Goal: Information Seeking & Learning: Learn about a topic

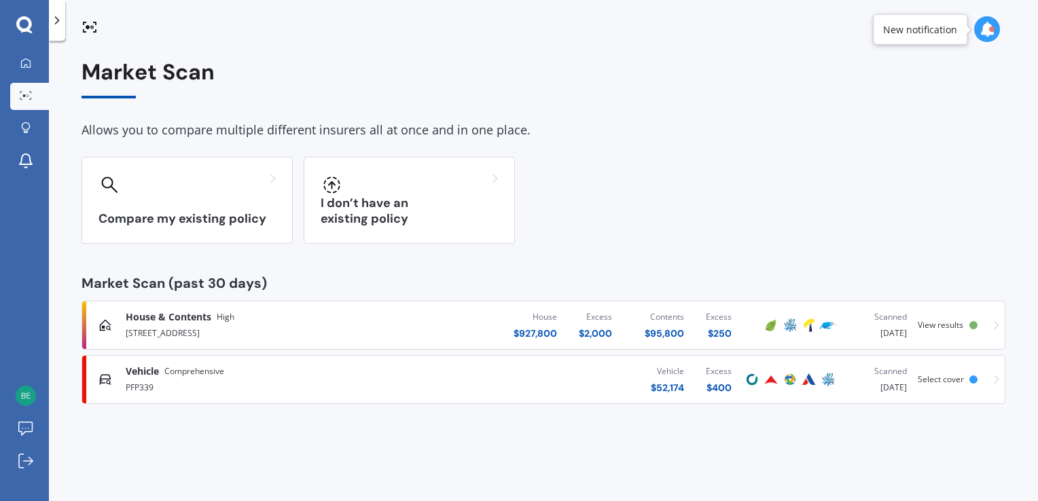
click at [976, 325] on div at bounding box center [973, 325] width 8 height 8
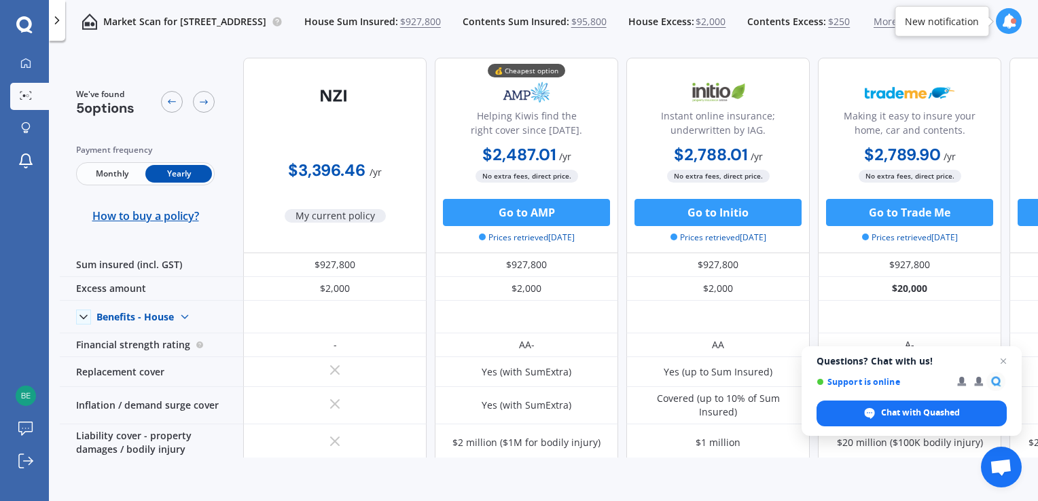
click at [171, 100] on icon at bounding box center [171, 101] width 11 height 11
click at [20, 58] on icon at bounding box center [25, 63] width 11 height 11
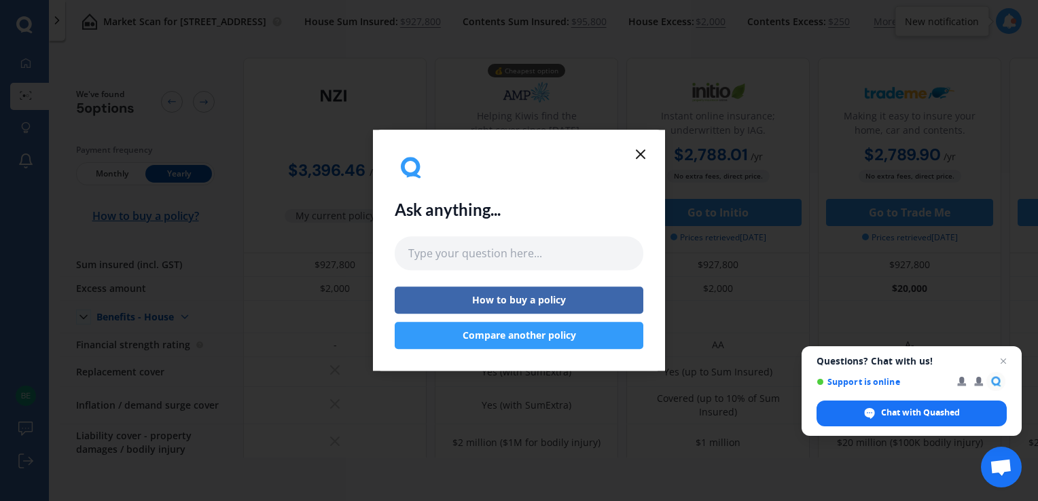
click at [641, 156] on icon at bounding box center [640, 154] width 16 height 16
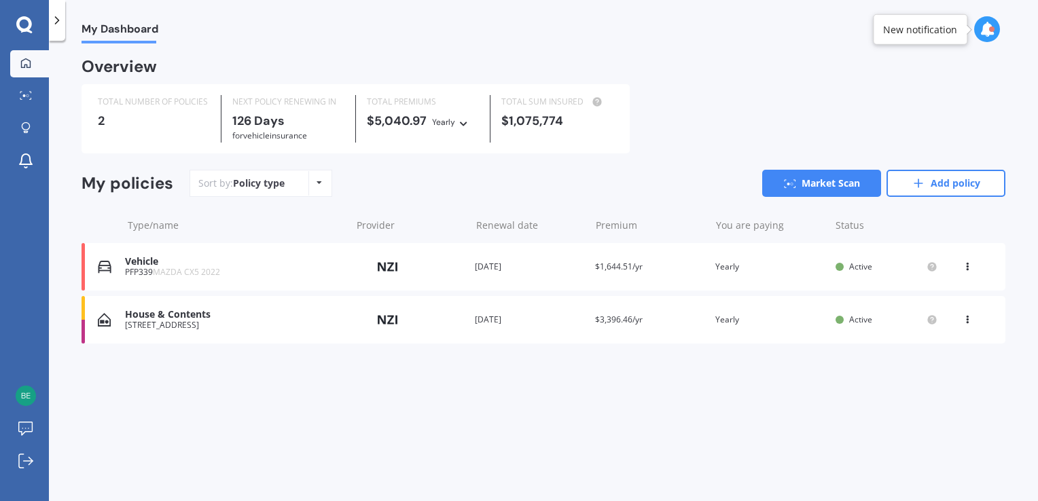
click at [858, 266] on span "Active" at bounding box center [860, 267] width 23 height 12
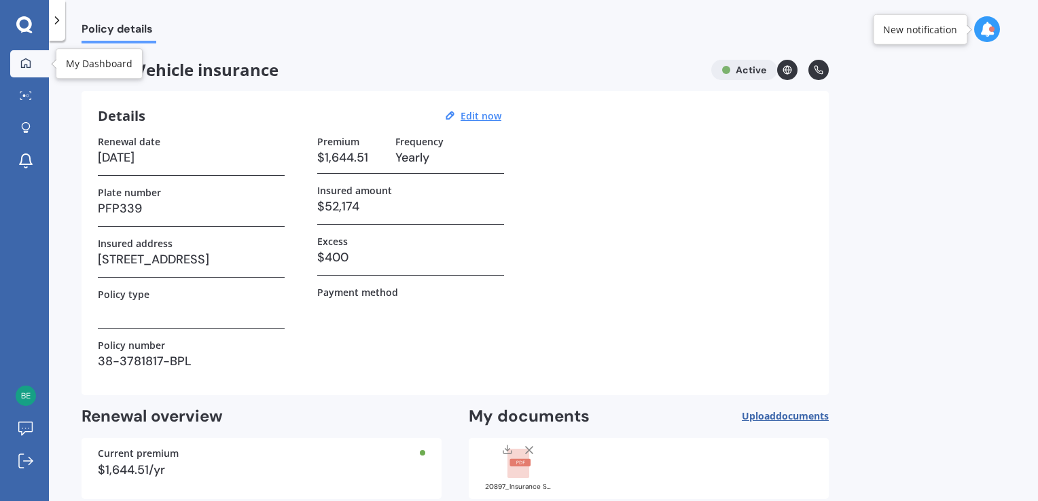
click at [35, 61] on div at bounding box center [26, 64] width 20 height 12
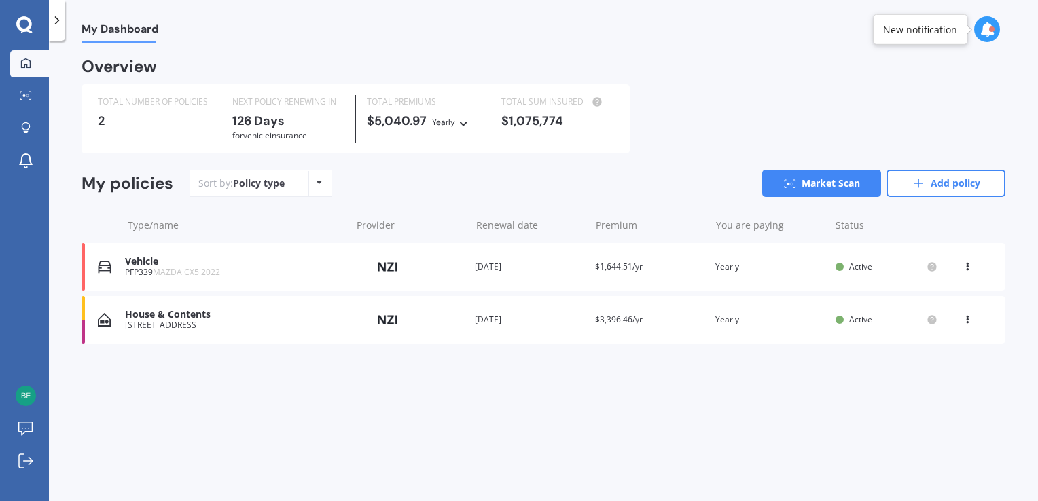
click at [989, 34] on icon at bounding box center [986, 29] width 15 height 15
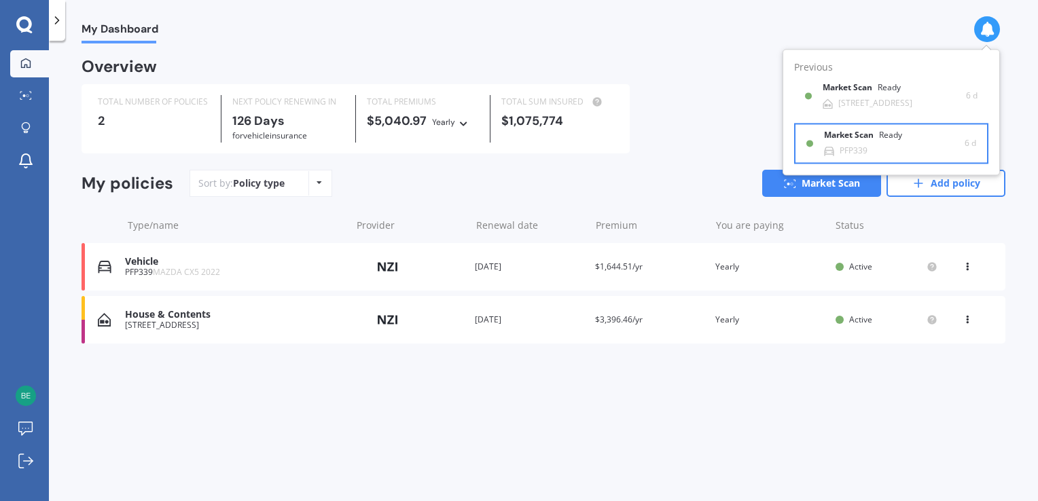
click at [923, 139] on div "Market Scan Ready PFP339" at bounding box center [894, 143] width 141 height 25
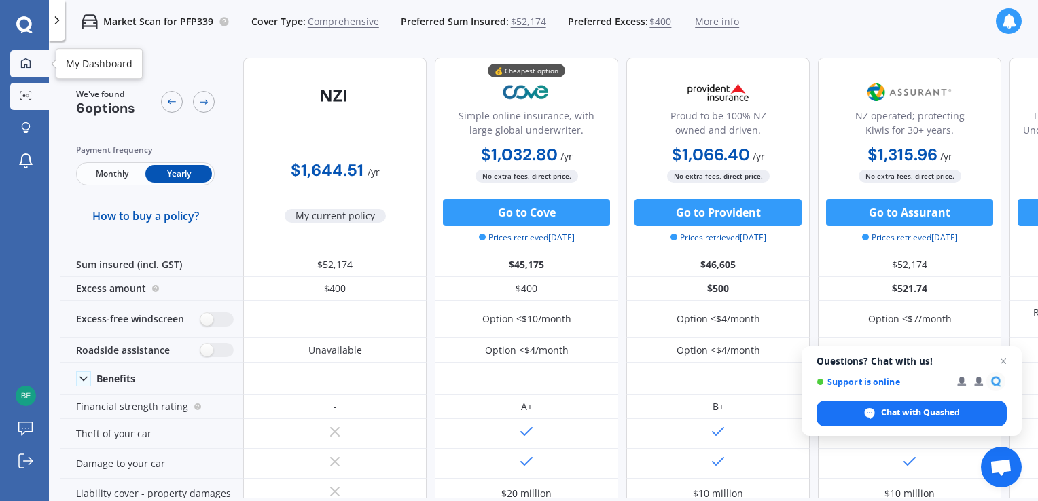
click at [22, 62] on icon at bounding box center [25, 63] width 11 height 11
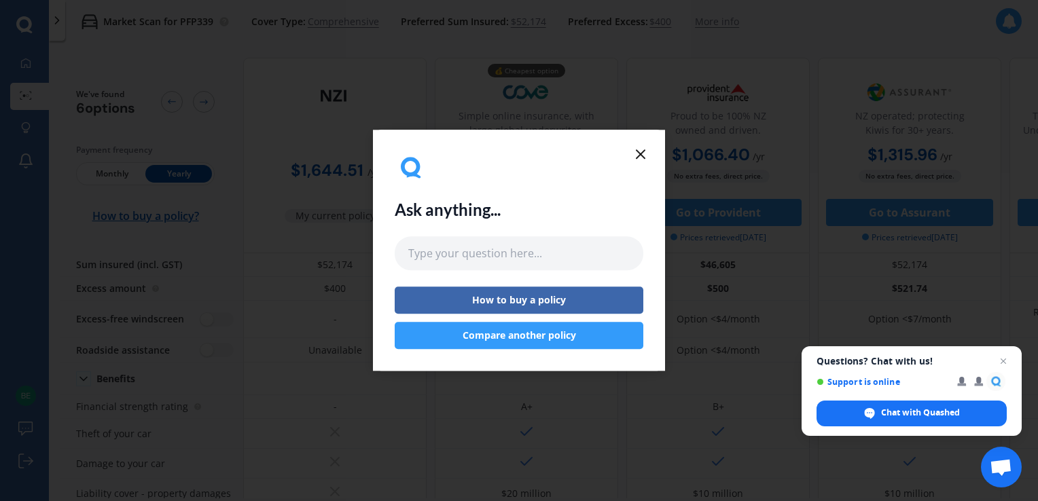
click at [644, 152] on icon at bounding box center [640, 154] width 16 height 16
